Goal: Navigation & Orientation: Find specific page/section

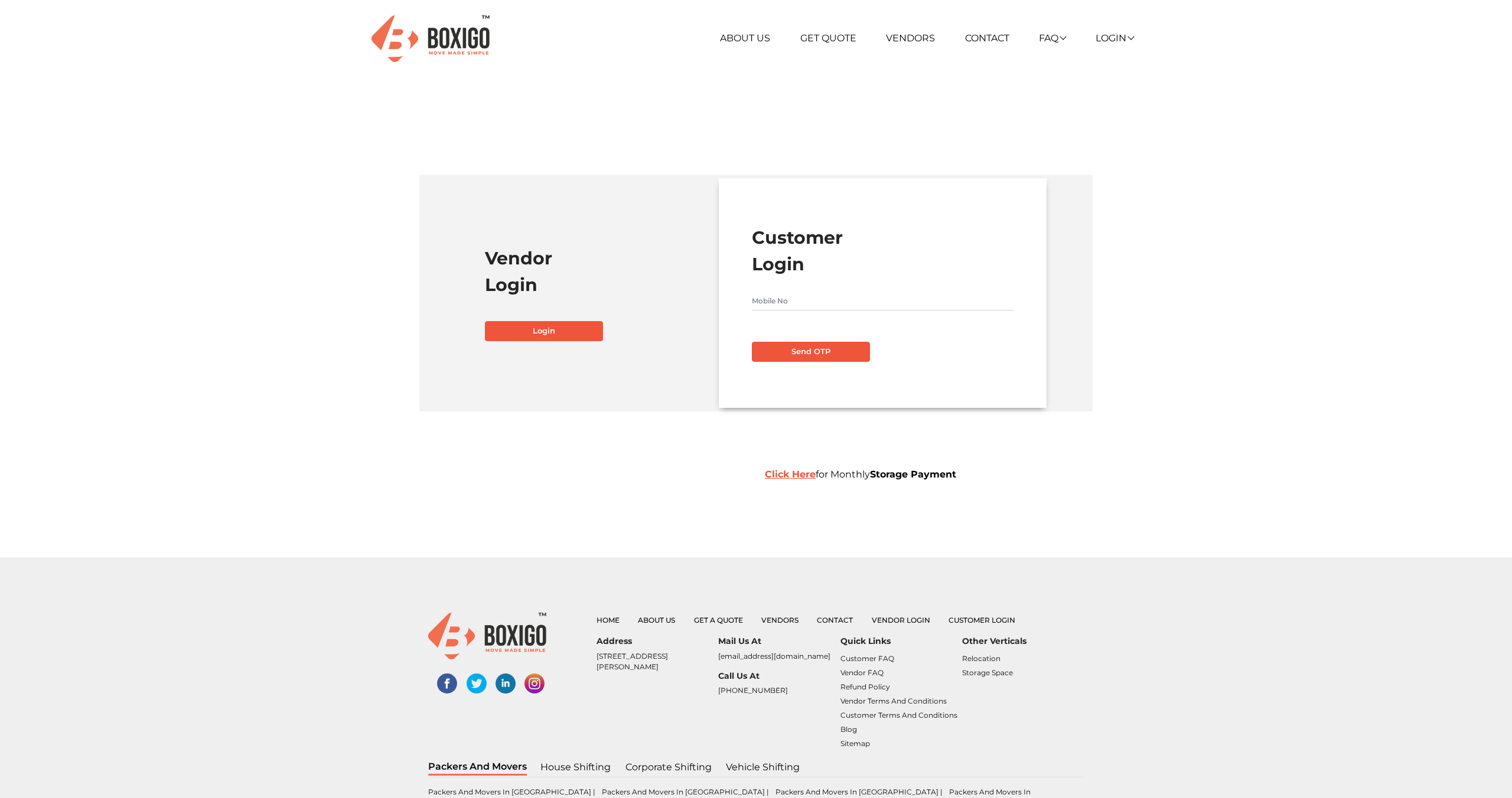
click at [811, 298] on input "text" at bounding box center [883, 301] width 262 height 19
type input "8056261757"
click at [752, 342] on button "Send OTP" at bounding box center [811, 351] width 118 height 20
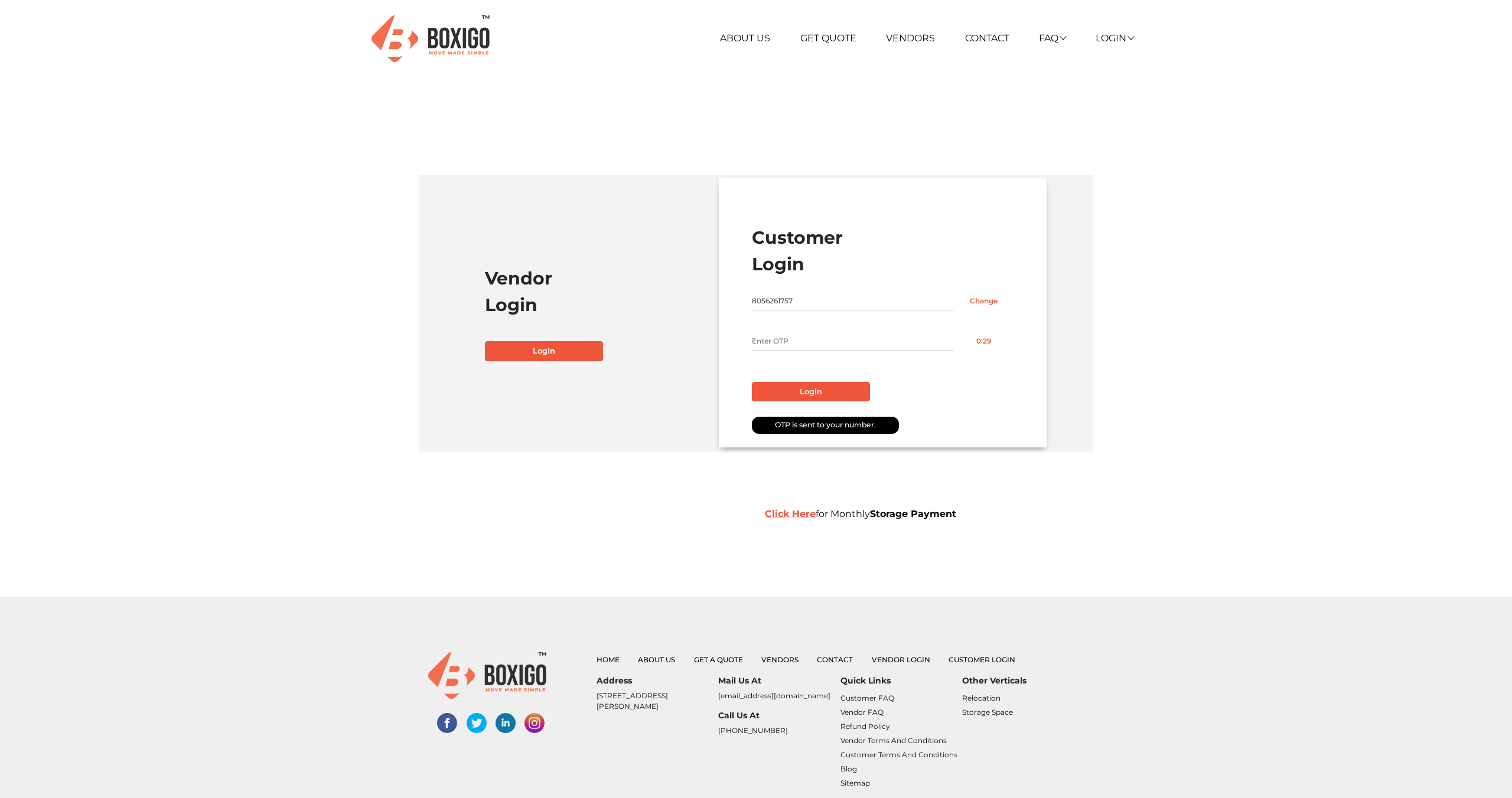
click at [805, 341] on input "text" at bounding box center [853, 342] width 202 height 19
type input "7410"
click at [819, 384] on button "Login" at bounding box center [811, 391] width 118 height 20
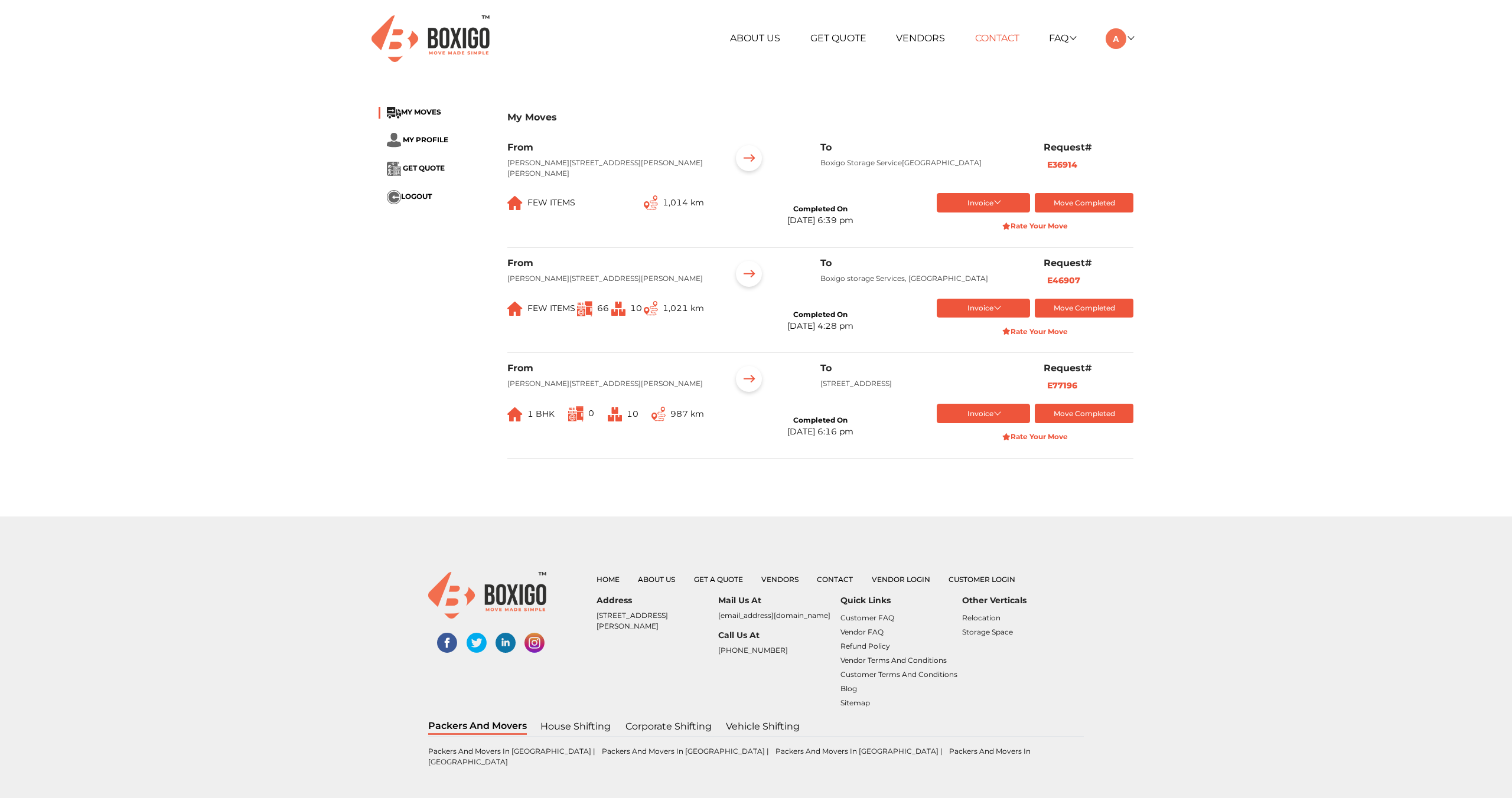
click at [979, 41] on link "Contact" at bounding box center [997, 38] width 45 height 11
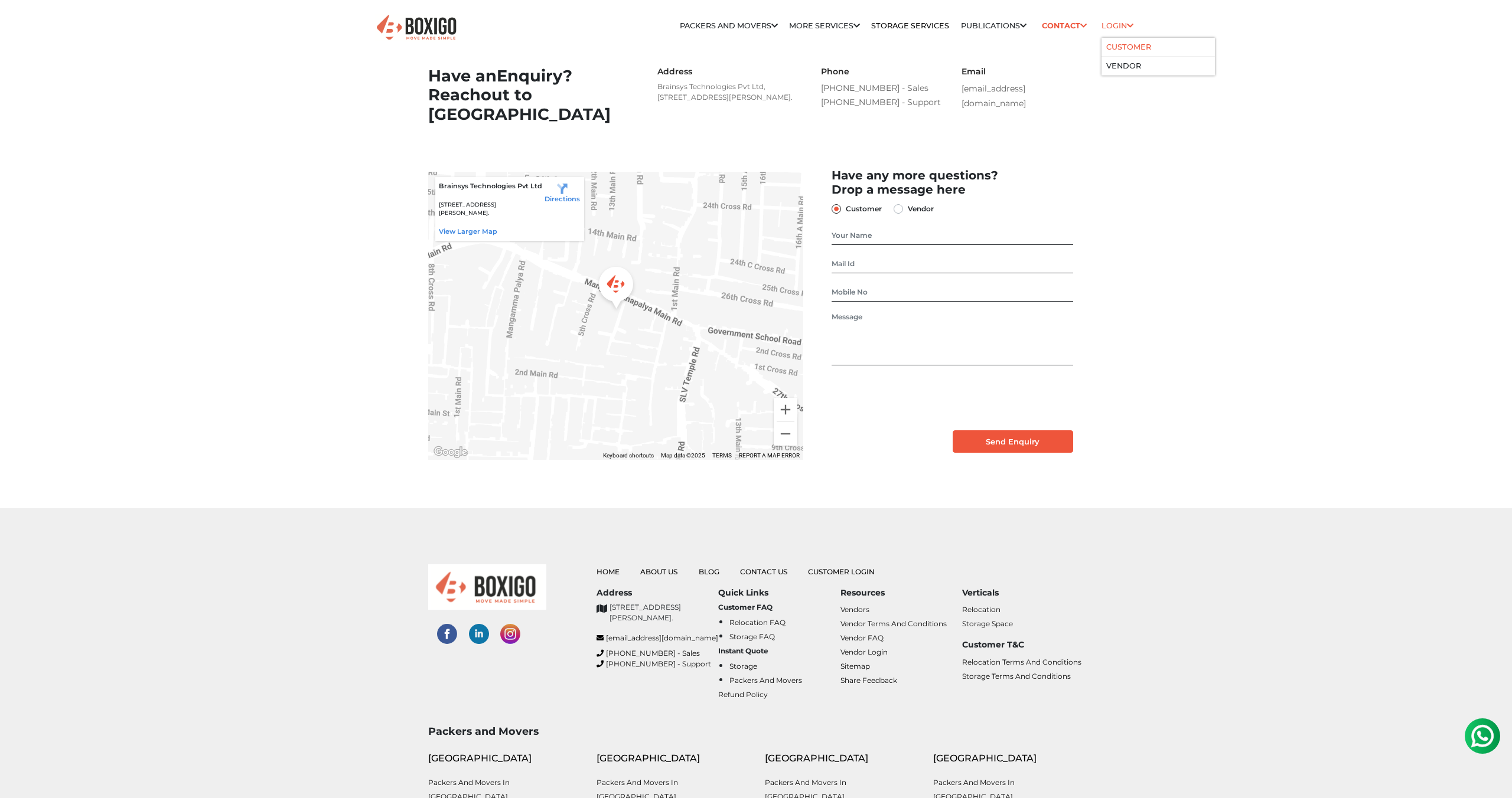
click at [1122, 47] on link "Customer" at bounding box center [1129, 47] width 45 height 9
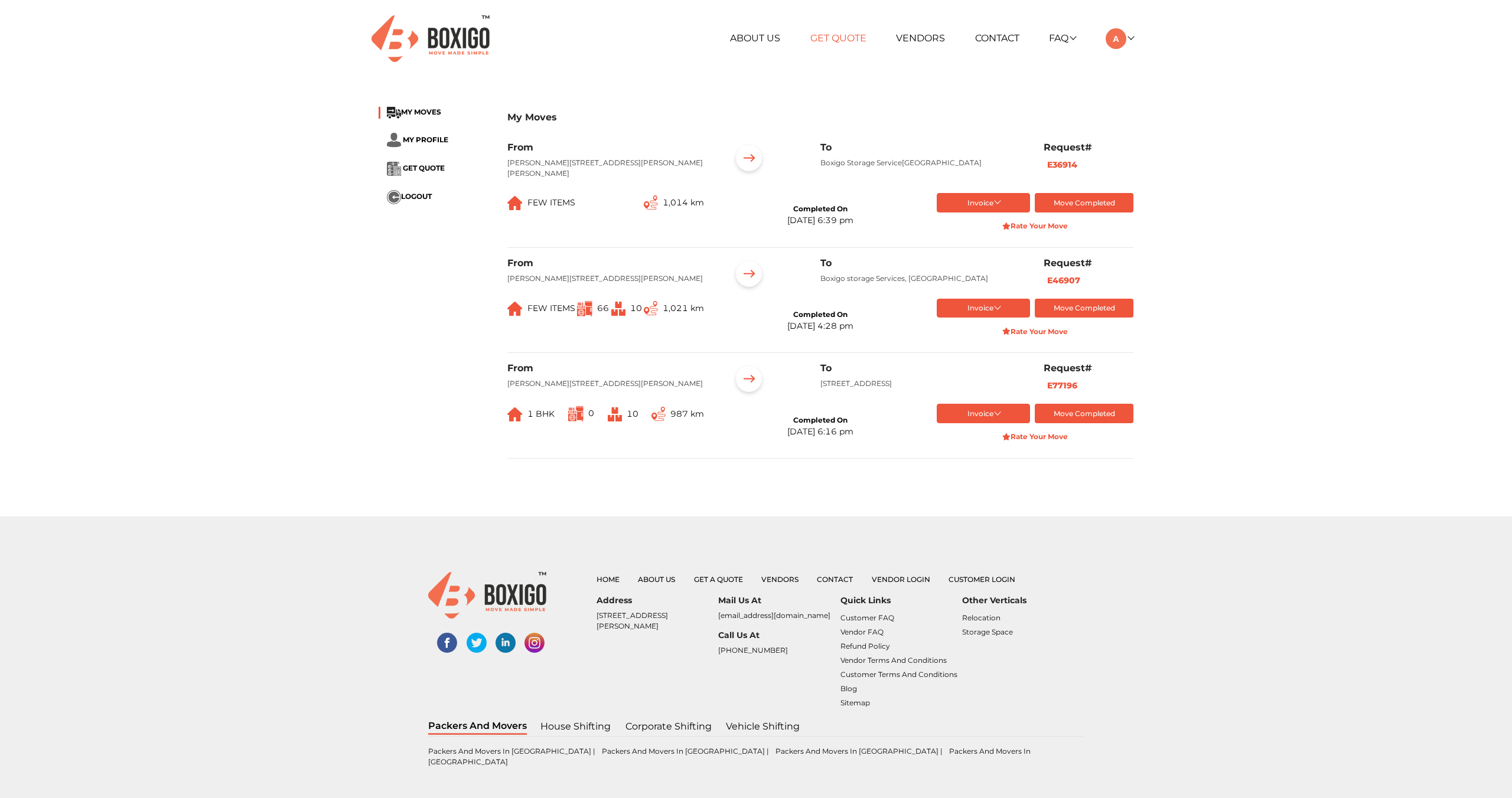
click at [834, 38] on link "Get Quote" at bounding box center [839, 38] width 57 height 11
click at [412, 202] on button "LOGOUT" at bounding box center [409, 197] width 45 height 15
